Goal: Task Accomplishment & Management: Manage account settings

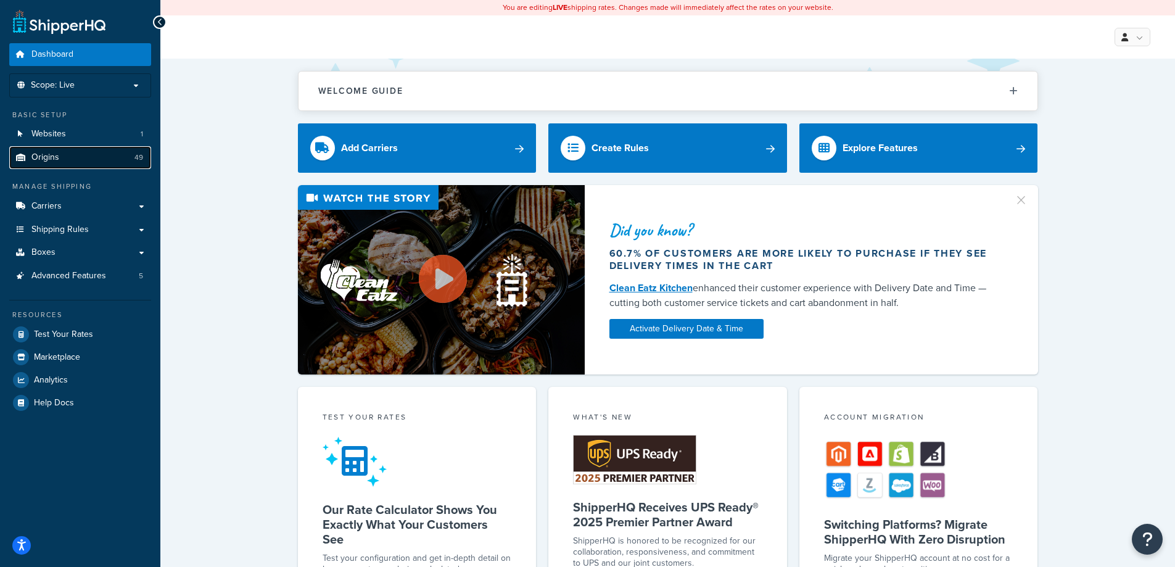
click at [62, 158] on link "Origins 49" at bounding box center [80, 157] width 142 height 23
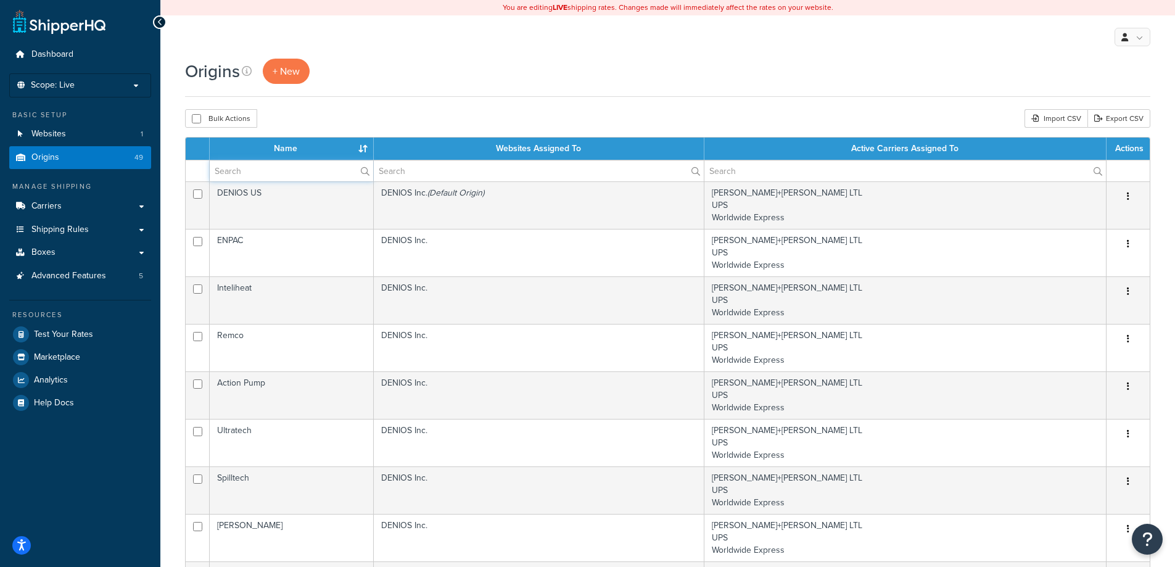
drag, startPoint x: 263, startPoint y: 170, endPoint x: 273, endPoint y: 172, distance: 10.6
click at [263, 170] on input "text" at bounding box center [291, 170] width 163 height 21
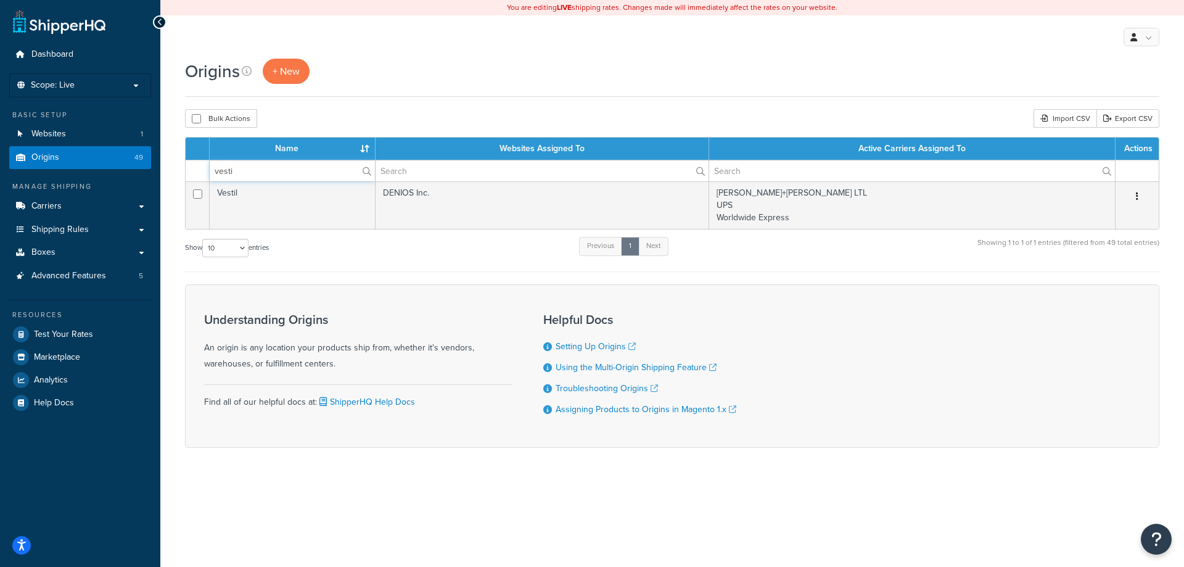
type input "vesti"
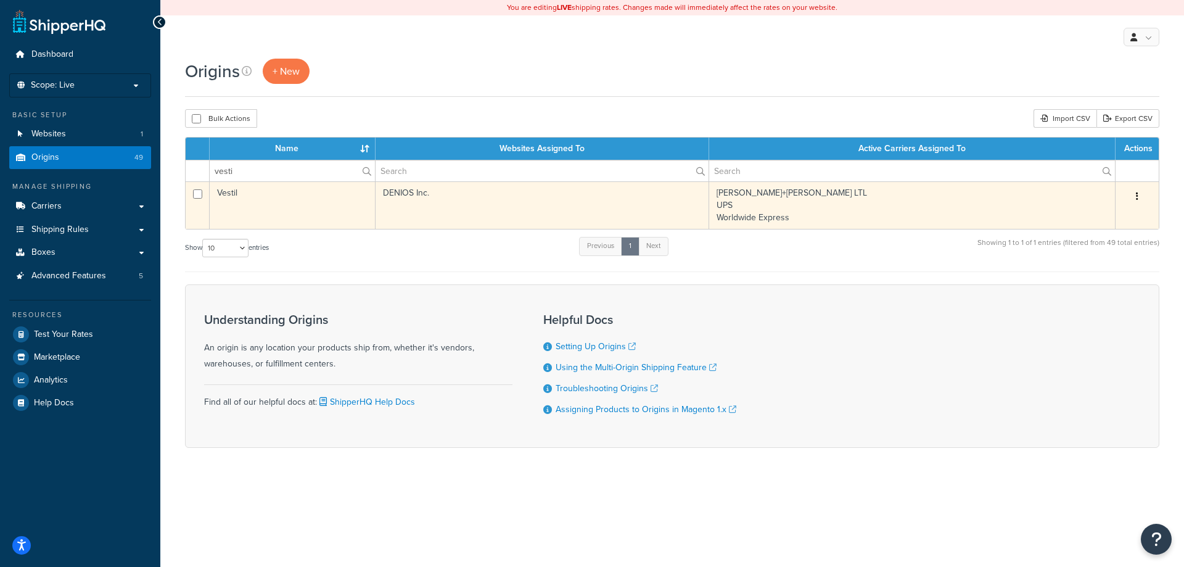
click at [266, 204] on td "Vestil" at bounding box center [293, 204] width 166 height 47
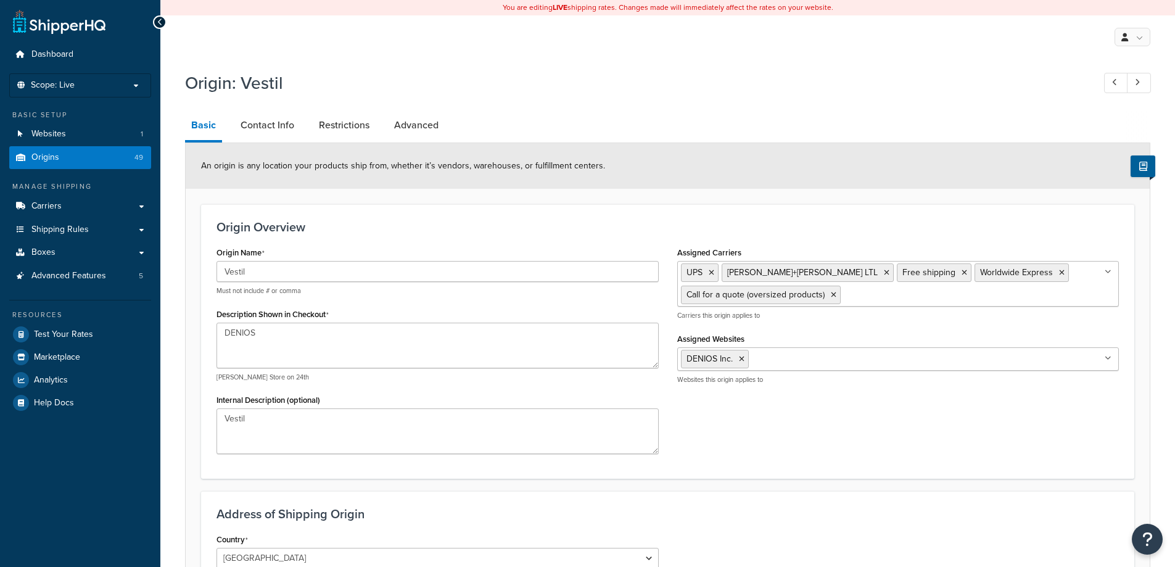
select select "14"
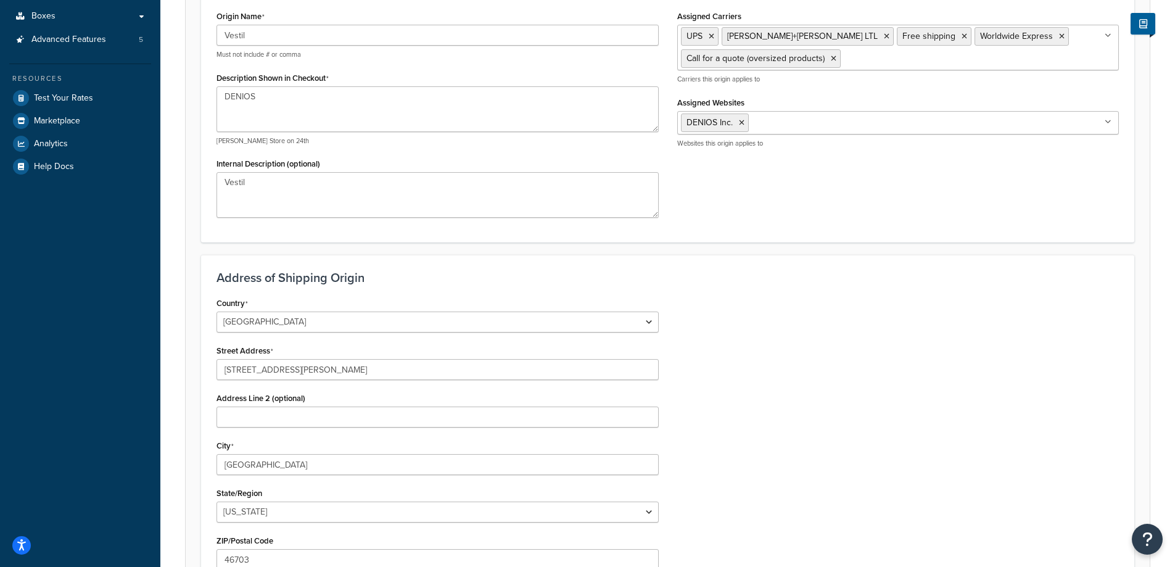
scroll to position [404, 0]
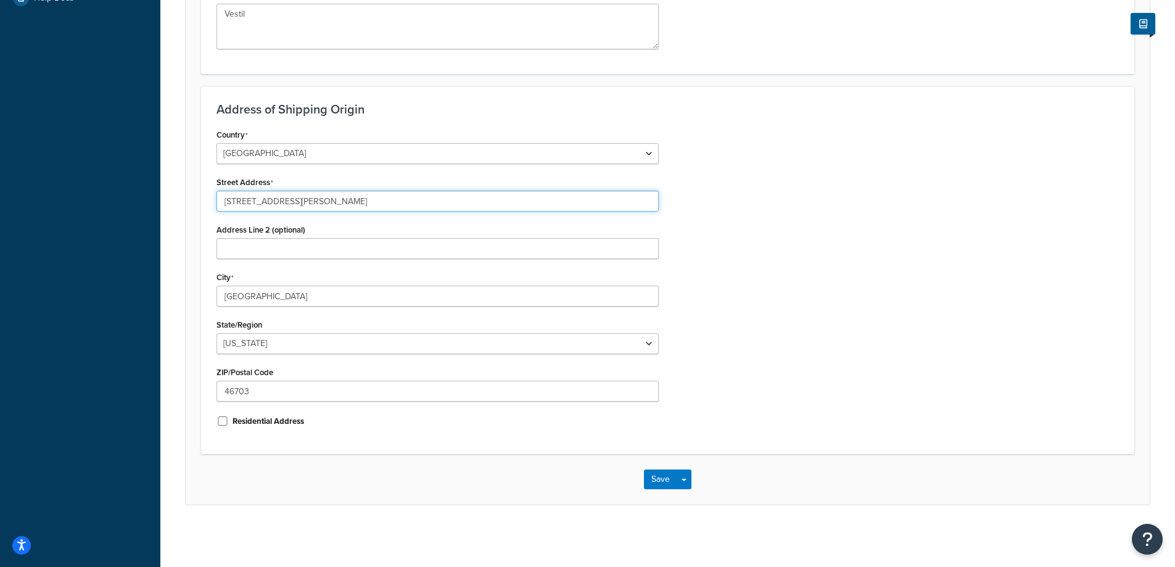
click at [411, 207] on input "2999 North Wayne Street" at bounding box center [437, 201] width 442 height 21
click at [411, 206] on input "2999 North Wayne Street" at bounding box center [437, 201] width 442 height 21
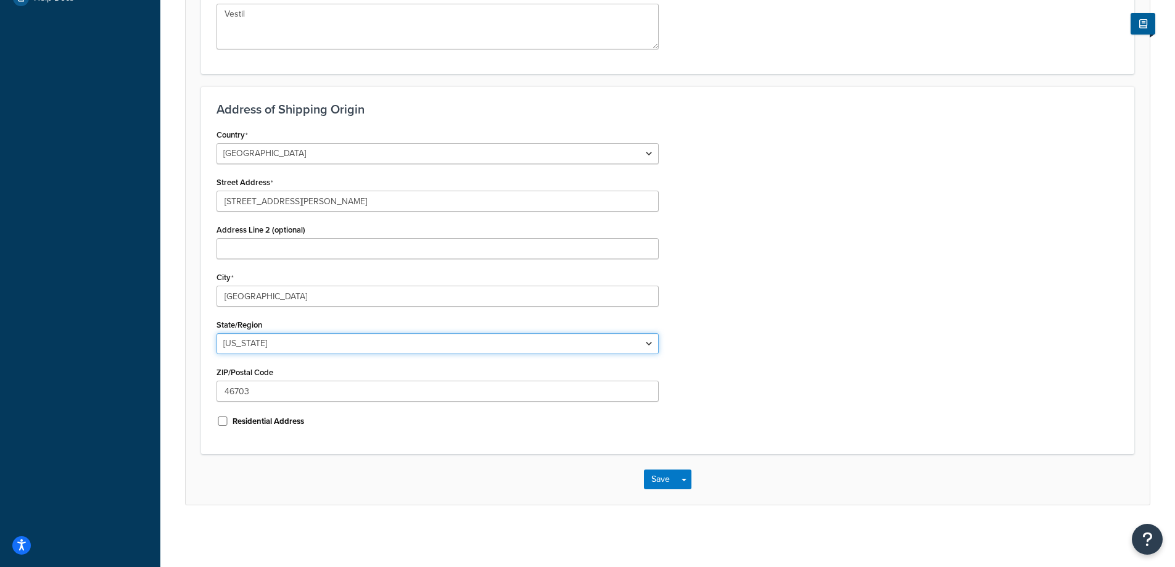
click at [288, 337] on select "Alabama Alaska American Samoa Arizona Arkansas Armed Forces Americas Armed Forc…" at bounding box center [437, 343] width 442 height 21
click at [291, 297] on input "Angola" at bounding box center [437, 295] width 442 height 21
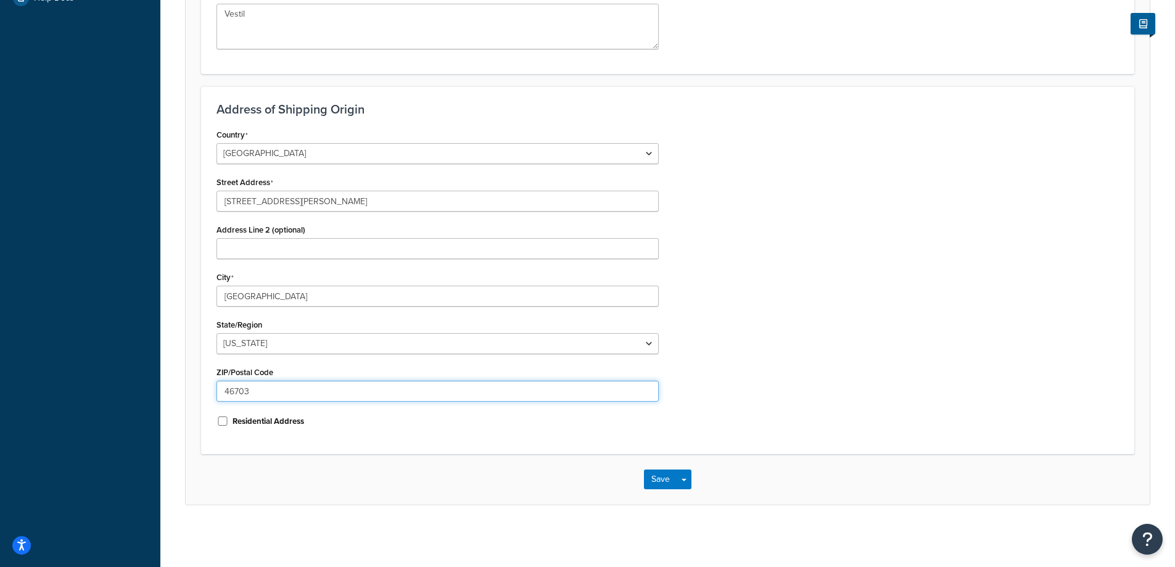
click at [372, 387] on input "46703" at bounding box center [437, 390] width 442 height 21
